Goal: Information Seeking & Learning: Find specific fact

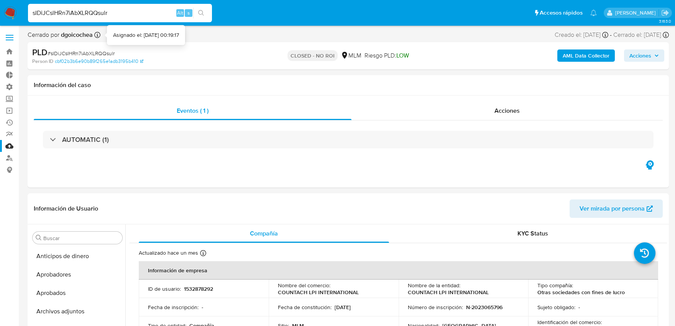
select select "10"
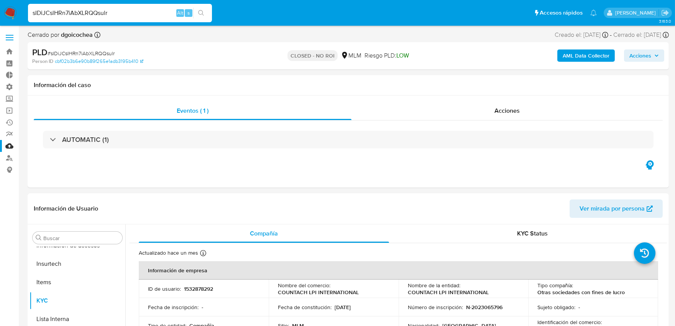
drag, startPoint x: 117, startPoint y: 16, endPoint x: 8, endPoint y: 18, distance: 109.2
click at [8, 18] on nav "Pausado Ver notificaciones sIDiJCslHRn7iAbXLRQQsulr Alt s Accesos rápidos Presi…" at bounding box center [337, 13] width 675 height 26
paste input "TnbLoIdkFZ7QXmMoIaEyO0h8"
type input "TnbLoIdkFZ7QXmMoIaEyO0h8"
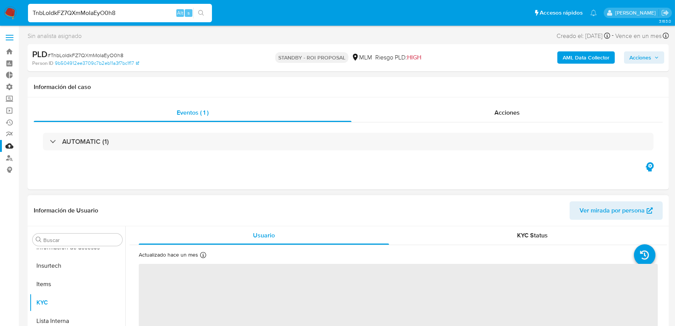
scroll to position [43, 0]
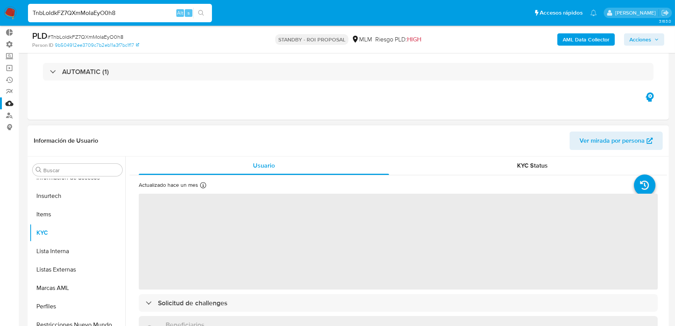
select select "10"
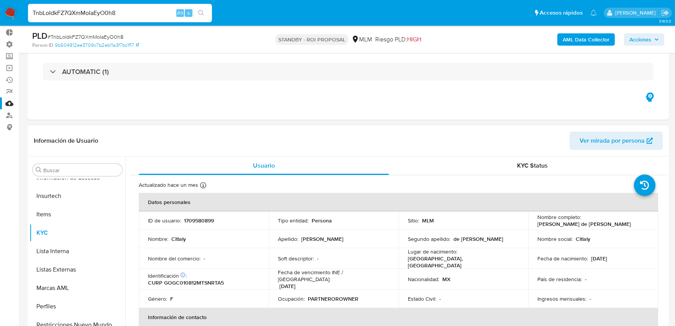
click at [193, 219] on p "1709580899" at bounding box center [199, 220] width 30 height 7
copy p "1709580899"
